Goal: Navigation & Orientation: Find specific page/section

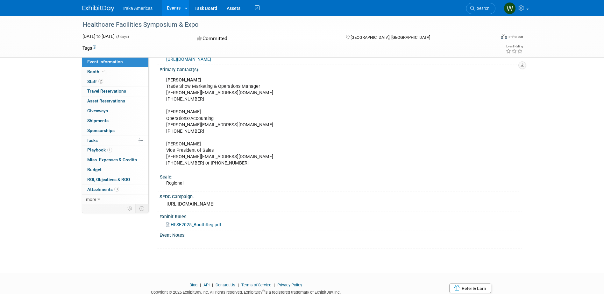
scroll to position [215, 0]
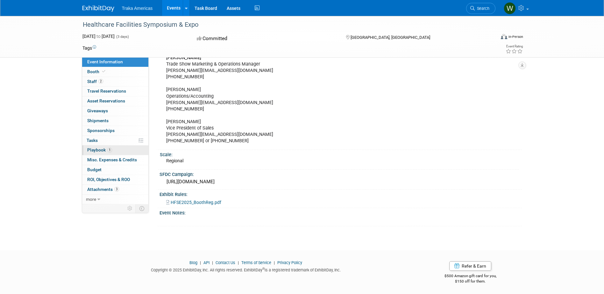
click at [106, 148] on span "Playbook 1" at bounding box center [99, 149] width 25 height 5
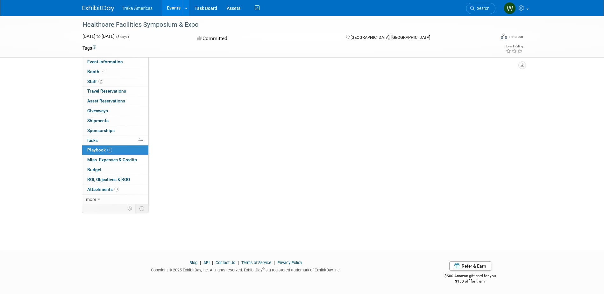
scroll to position [0, 0]
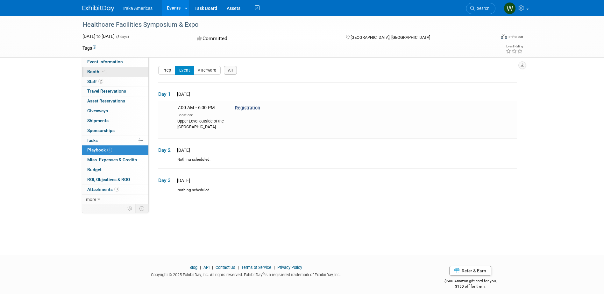
click at [102, 68] on link "Booth" at bounding box center [115, 72] width 66 height 10
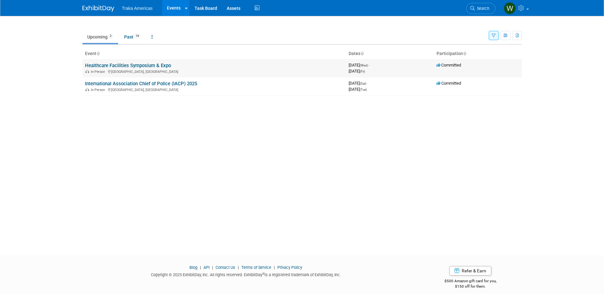
click at [142, 65] on link "Healthcare Facilities Symposium & Expo" at bounding box center [128, 66] width 86 height 6
